Goal: Find contact information: Find contact information

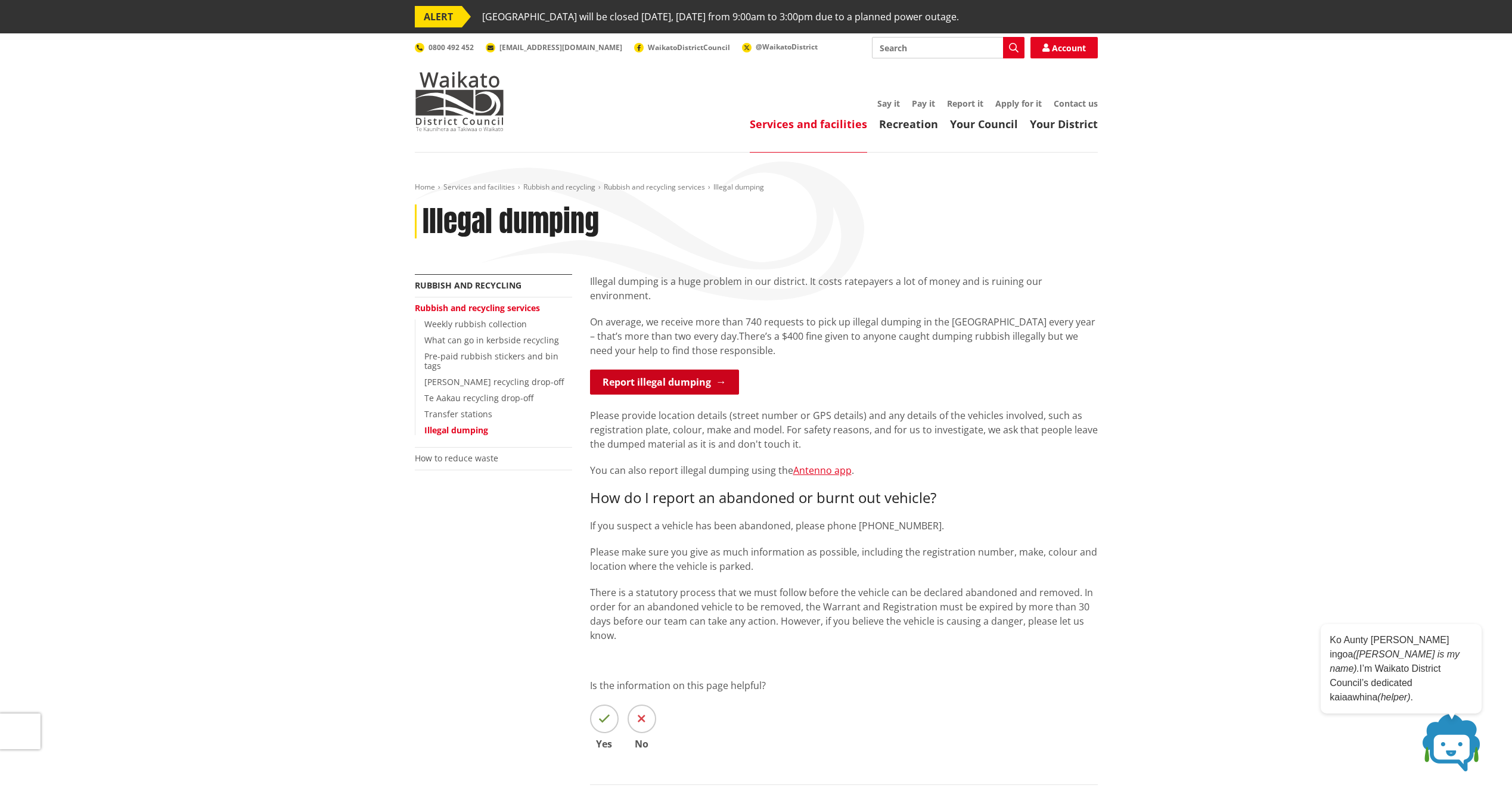
click at [701, 370] on link "Report illegal dumping" at bounding box center [664, 382] width 149 height 25
click at [1065, 105] on link "Contact us" at bounding box center [1075, 103] width 44 height 11
